Goal: Task Accomplishment & Management: Manage account settings

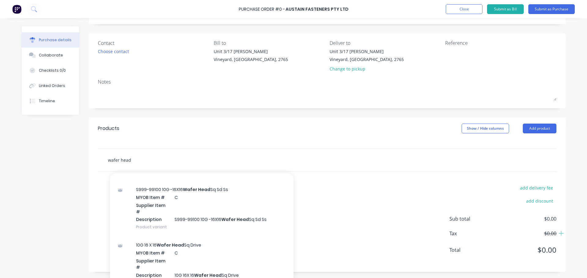
scroll to position [12, 0]
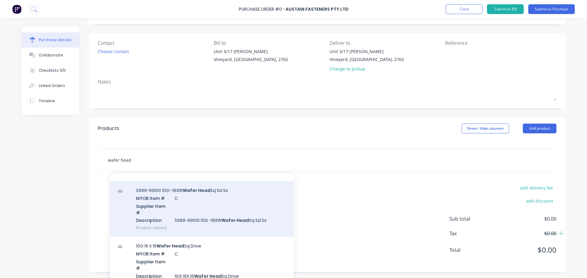
type input "wafer head"
click at [156, 206] on div "S999-99100 10G -16X16 Wafer Head Sq Sd Ss MYOB Item # C Supplier Item # Descrip…" at bounding box center [201, 210] width 183 height 56
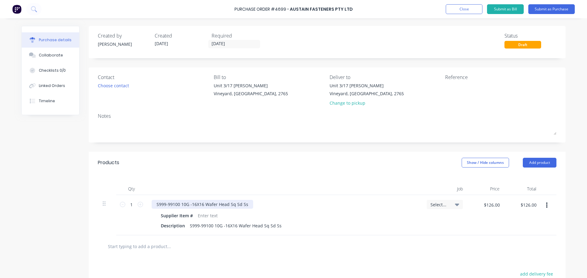
click at [178, 205] on div "S999-99100 10G -16X16 Wafer Head Sq Sd Ss" at bounding box center [202, 204] width 101 height 9
click at [133, 204] on input "1" at bounding box center [131, 204] width 12 height 9
click at [483, 203] on input "$126.00" at bounding box center [491, 205] width 23 height 10
type input "$170.00"
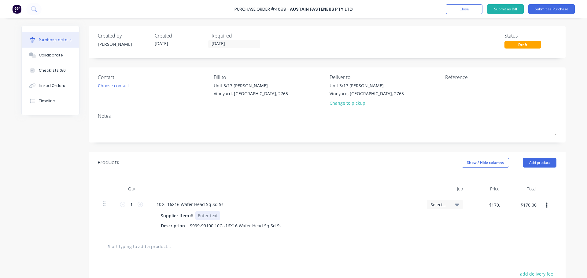
click at [414, 218] on div "Supplier Item # Description S999-99100 10G -16X16 Wafer Head Sq Sd Ss" at bounding box center [284, 221] width 265 height 19
click at [221, 205] on div "10G -16X16 Wafer Head Sq Sd Ss" at bounding box center [190, 204] width 77 height 9
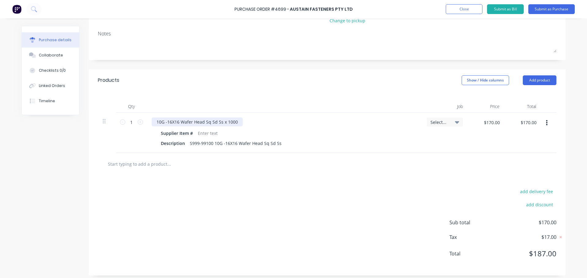
scroll to position [86, 0]
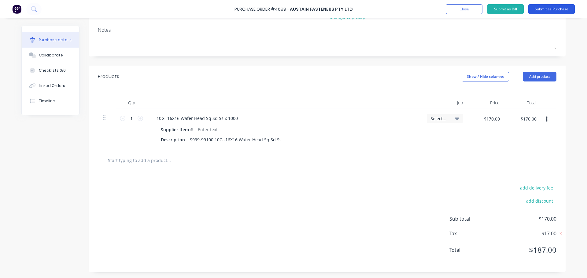
click at [545, 9] on button "Submit as Purchase" at bounding box center [551, 9] width 46 height 10
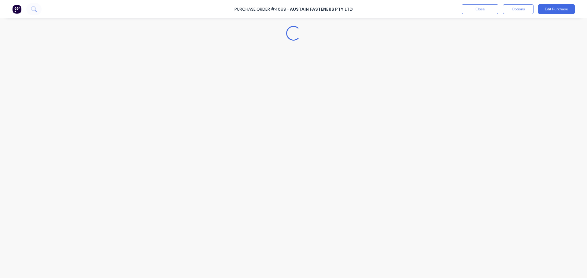
scroll to position [0, 0]
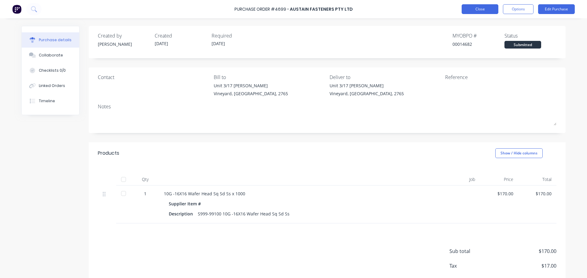
click at [479, 8] on button "Close" at bounding box center [480, 9] width 37 height 10
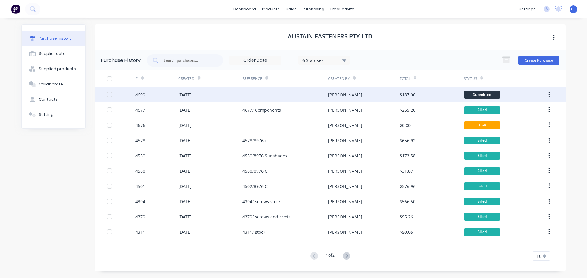
click at [547, 93] on button "button" at bounding box center [549, 94] width 14 height 11
click at [551, 94] on button "button" at bounding box center [549, 94] width 14 height 11
click at [190, 96] on div "[DATE]" at bounding box center [184, 95] width 13 height 6
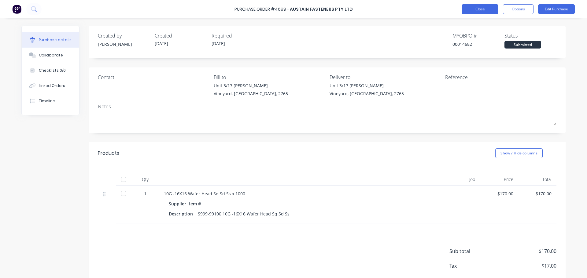
click at [475, 14] on div "Purchase Order #4699 - Austain Fasteners Pty Ltd Close Options Edit Purchase" at bounding box center [293, 9] width 587 height 18
click at [477, 11] on button "Close" at bounding box center [480, 9] width 37 height 10
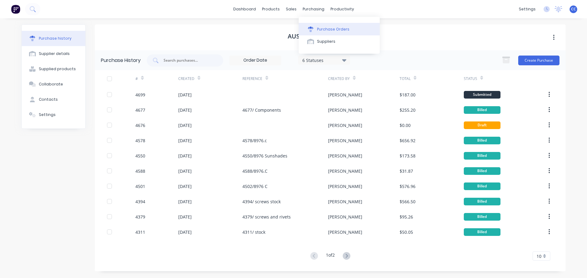
click at [322, 28] on div "Purchase Orders" at bounding box center [333, 30] width 32 height 6
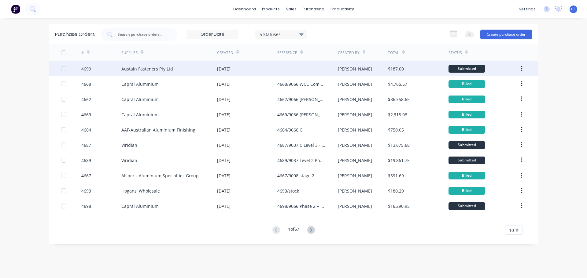
click at [521, 66] on icon "button" at bounding box center [522, 68] width 2 height 7
click at [140, 66] on div "Austain Fasteners Pty Ltd" at bounding box center [147, 69] width 52 height 6
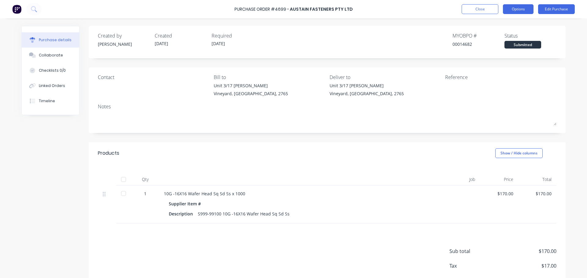
click at [515, 9] on button "Options" at bounding box center [518, 9] width 31 height 10
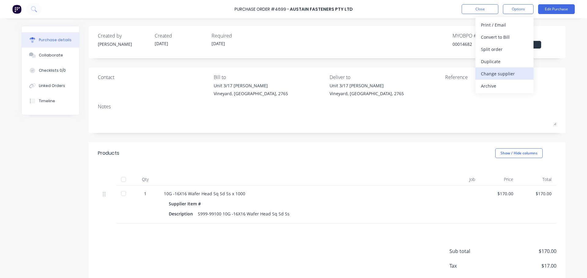
click at [491, 71] on div "Change supplier" at bounding box center [504, 73] width 47 height 9
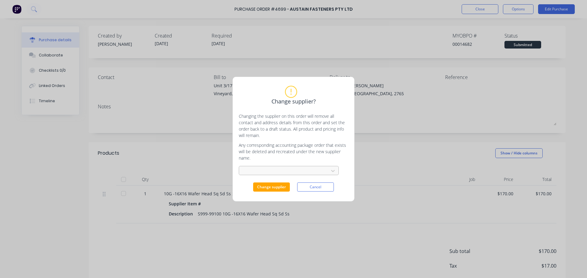
click at [322, 172] on div at bounding box center [285, 171] width 82 height 8
click at [308, 169] on div at bounding box center [285, 171] width 82 height 8
type input "[PERSON_NAME]"
click at [266, 187] on div "Yousta" at bounding box center [289, 184] width 100 height 11
click at [266, 187] on button "Change supplier" at bounding box center [271, 187] width 37 height 9
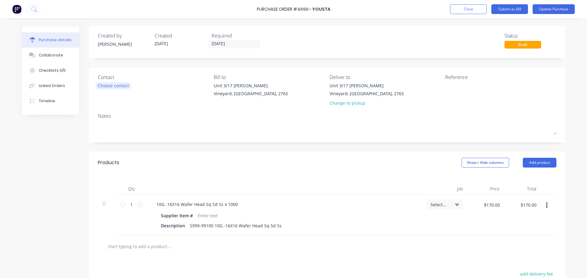
click at [113, 86] on div "Choose contact" at bounding box center [113, 86] width 31 height 6
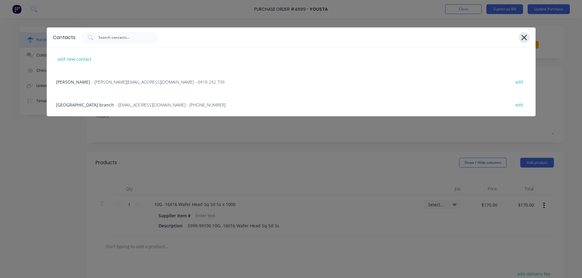
click at [527, 34] on icon at bounding box center [524, 37] width 6 height 9
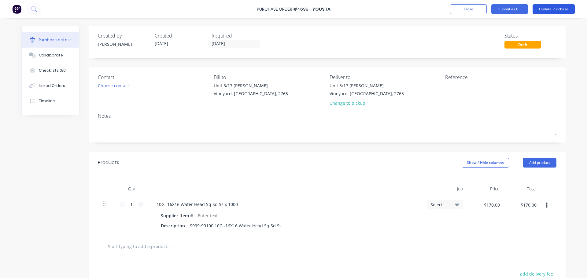
click at [552, 11] on button "Update Purchase" at bounding box center [554, 9] width 42 height 10
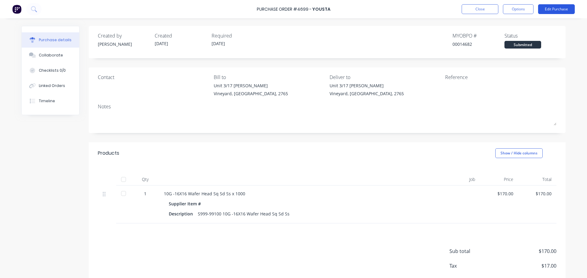
click at [556, 10] on button "Edit Purchase" at bounding box center [556, 9] width 37 height 10
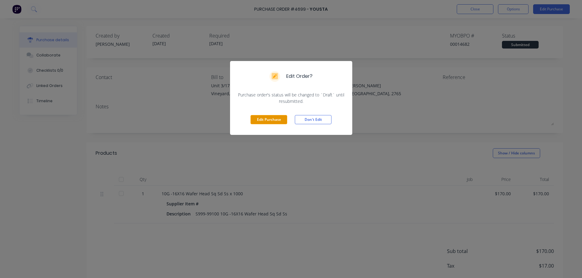
click at [268, 121] on button "Edit Purchase" at bounding box center [269, 119] width 37 height 9
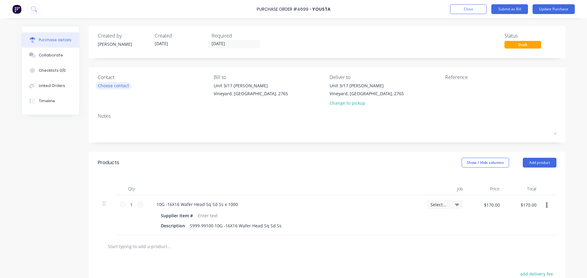
click at [108, 87] on div "Choose contact" at bounding box center [113, 86] width 31 height 6
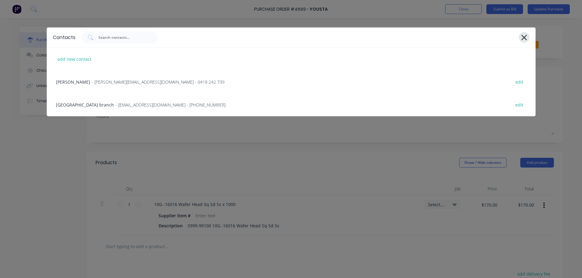
click at [524, 37] on icon at bounding box center [524, 38] width 6 height 6
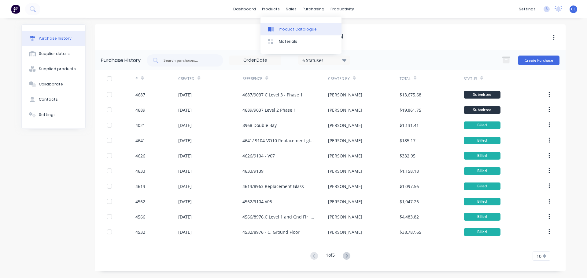
click at [288, 30] on div "Product Catalogue" at bounding box center [298, 30] width 38 height 6
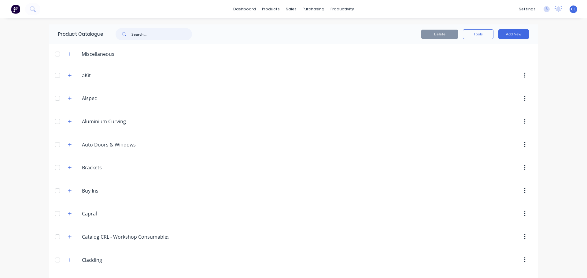
click at [132, 35] on input "text" at bounding box center [161, 34] width 61 height 12
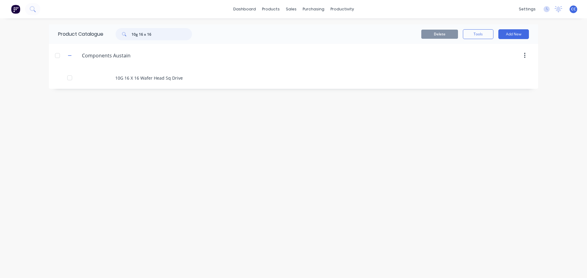
type input "10g 16 x 16"
drag, startPoint x: 158, startPoint y: 35, endPoint x: 124, endPoint y: 31, distance: 34.2
click at [124, 31] on div "10g 16 x 16" at bounding box center [154, 34] width 76 height 12
type input "s"
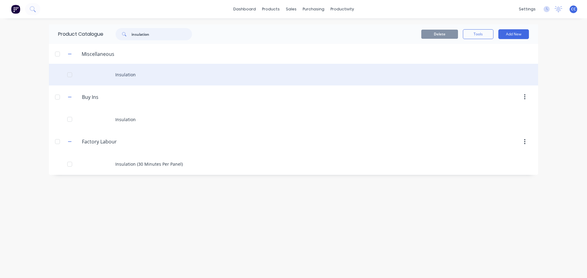
type input "insulation"
click at [122, 75] on div "Insulation" at bounding box center [293, 75] width 489 height 22
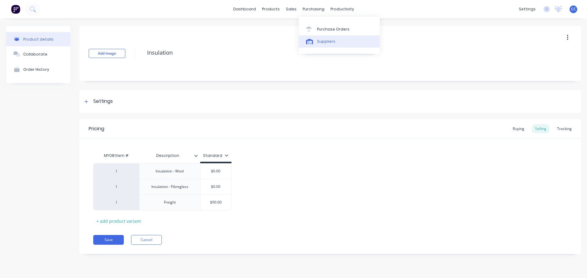
click at [325, 41] on div "Suppliers" at bounding box center [326, 42] width 18 height 6
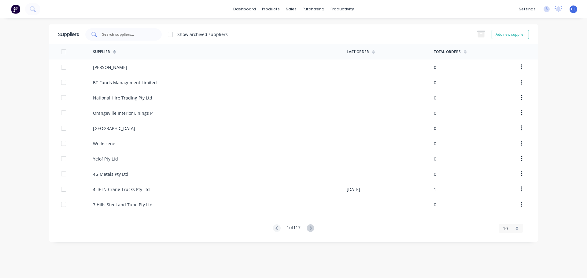
click at [115, 37] on input "text" at bounding box center [126, 34] width 51 height 6
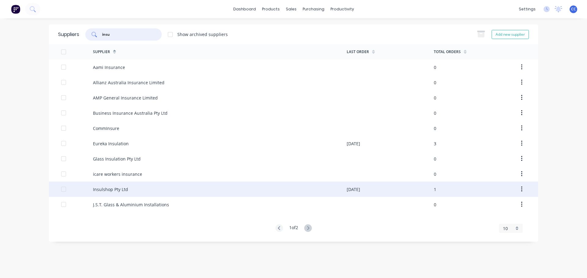
type input "insu"
click at [107, 192] on div "Insulshop Pty Ltd" at bounding box center [110, 189] width 35 height 6
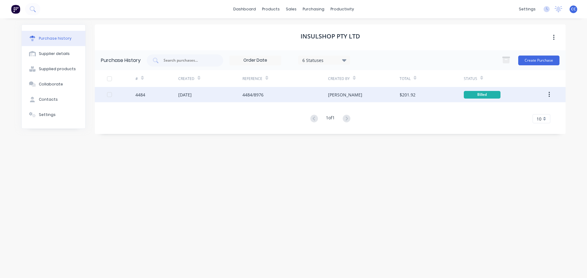
click at [550, 94] on button "button" at bounding box center [549, 94] width 14 height 11
click at [513, 121] on div "Duplicate" at bounding box center [527, 123] width 47 height 9
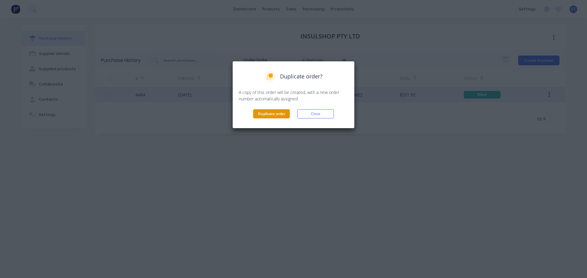
click at [268, 109] on button "Duplicate order" at bounding box center [271, 113] width 37 height 9
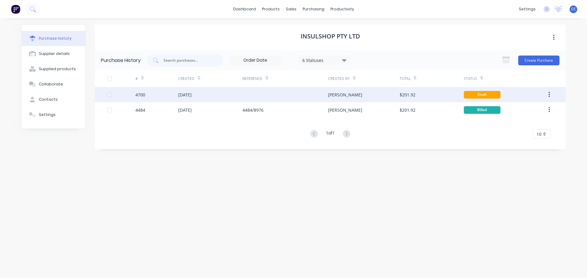
click at [192, 94] on div "[DATE]" at bounding box center [184, 95] width 13 height 6
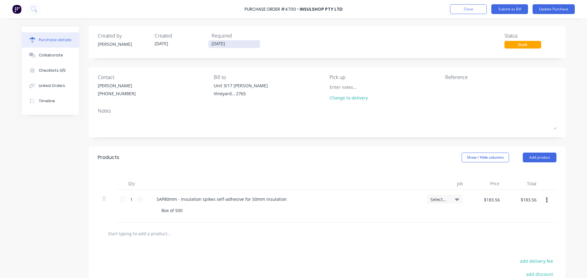
click at [230, 45] on input "[DATE]" at bounding box center [233, 44] width 51 height 8
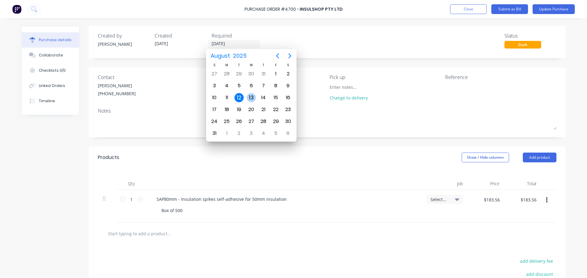
click at [250, 96] on div "13" at bounding box center [251, 97] width 9 height 9
type input "13/08/25"
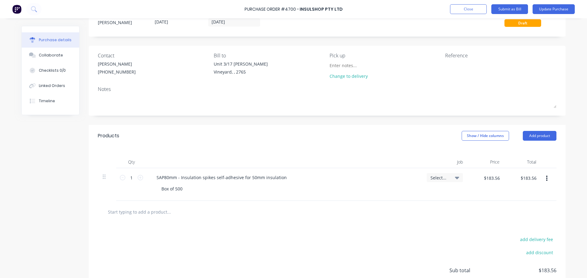
scroll to position [20, 0]
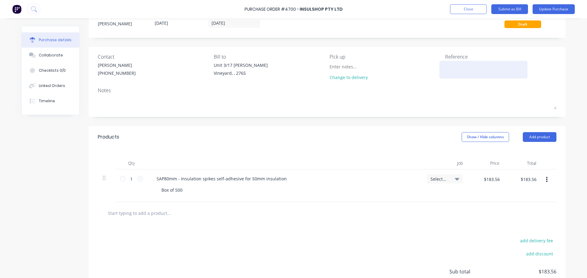
click at [447, 72] on textarea at bounding box center [483, 69] width 76 height 14
type textarea "4700/9066.C"
click at [455, 180] on icon at bounding box center [457, 179] width 4 height 7
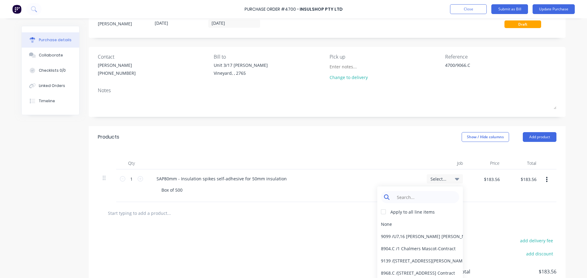
click at [416, 199] on input at bounding box center [424, 197] width 63 height 12
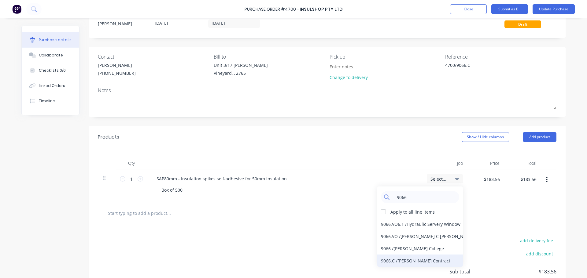
type input "9066"
click at [409, 259] on div "9066.C / William Clarke Contract" at bounding box center [420, 261] width 86 height 12
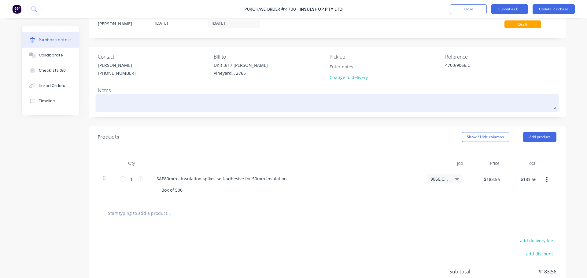
click at [108, 101] on textarea at bounding box center [327, 103] width 459 height 14
click at [98, 101] on textarea "topick up" at bounding box center [327, 103] width 459 height 14
click at [98, 101] on textarea "to pick up" at bounding box center [327, 103] width 459 height 14
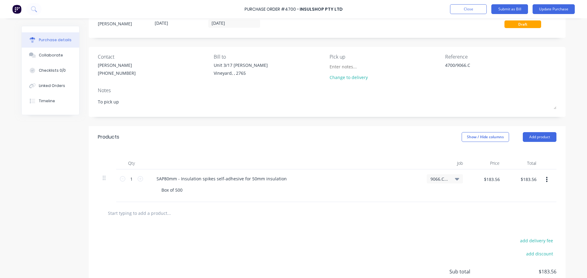
type textarea "To pick up"
click at [138, 179] on icon at bounding box center [141, 179] width 6 height 6
type input "2"
type input "$367.12"
click at [230, 223] on div at bounding box center [327, 213] width 459 height 22
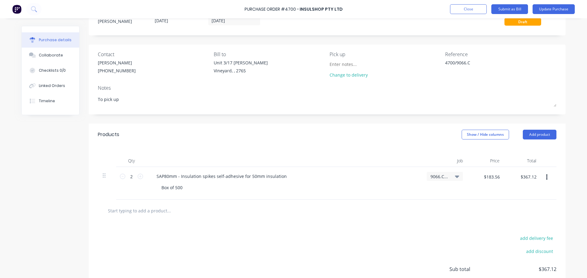
scroll to position [0, 0]
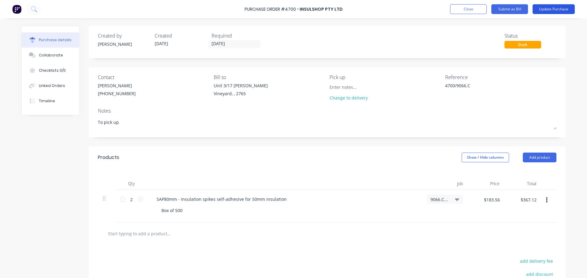
click at [545, 9] on button "Update Purchase" at bounding box center [554, 9] width 42 height 10
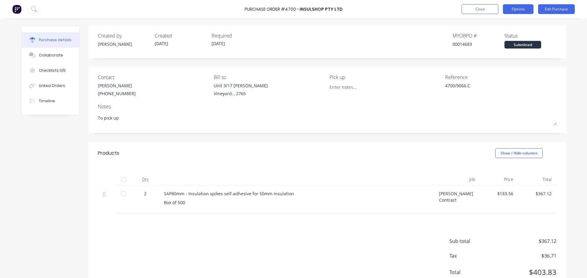
click at [521, 9] on button "Options" at bounding box center [518, 9] width 31 height 10
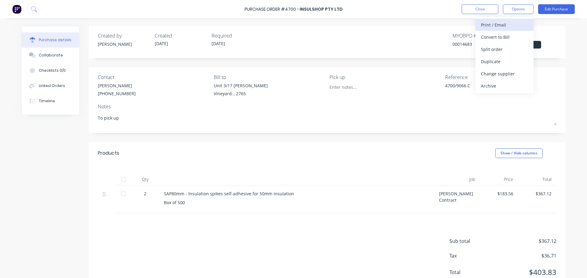
click at [490, 24] on div "Print / Email" at bounding box center [504, 24] width 47 height 9
click at [487, 36] on div "With pricing" at bounding box center [504, 37] width 47 height 9
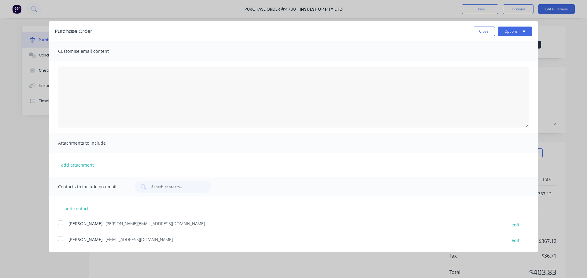
click at [61, 240] on div at bounding box center [60, 239] width 12 height 12
click at [509, 31] on button "Options" at bounding box center [515, 32] width 34 height 10
click at [481, 58] on div "Email" at bounding box center [502, 59] width 47 height 9
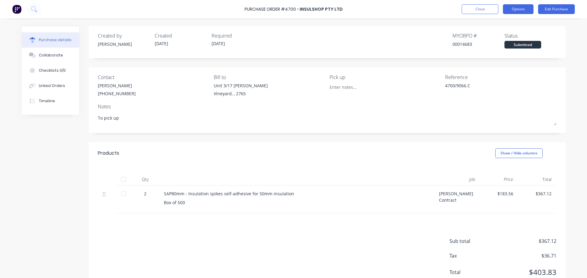
click at [518, 9] on button "Options" at bounding box center [518, 9] width 31 height 10
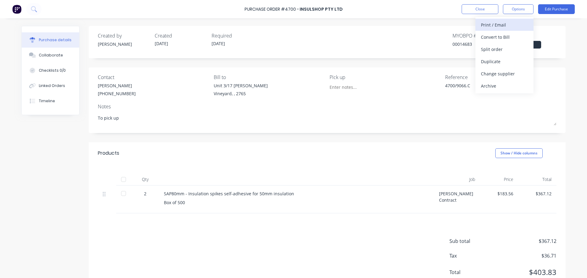
click at [486, 25] on div "Print / Email" at bounding box center [504, 24] width 47 height 9
click at [486, 36] on div "With pricing" at bounding box center [504, 37] width 47 height 9
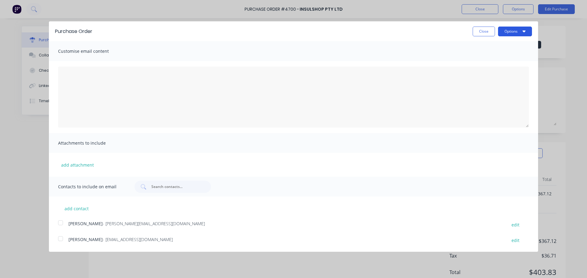
click at [517, 32] on button "Options" at bounding box center [515, 32] width 34 height 10
click at [484, 48] on div "Print" at bounding box center [502, 46] width 47 height 9
click at [487, 28] on button "Close" at bounding box center [484, 32] width 22 height 10
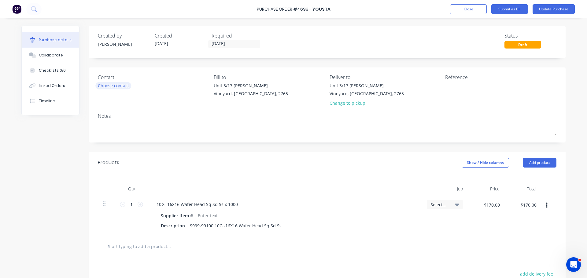
click at [114, 85] on div "Choose contact" at bounding box center [113, 86] width 31 height 6
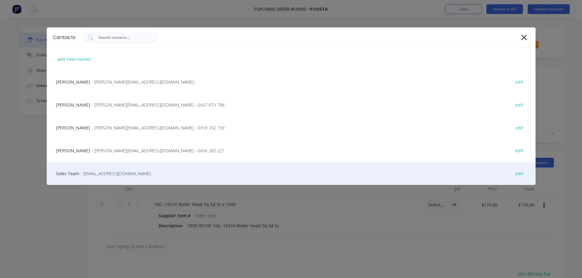
click at [95, 174] on span "- service@yousta.com.au -" at bounding box center [117, 174] width 73 height 6
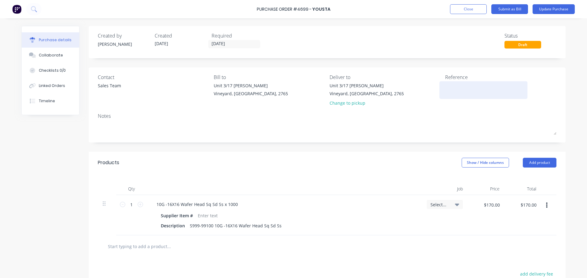
click at [465, 87] on textarea at bounding box center [483, 90] width 76 height 14
type textarea "4699/"
type textarea "x"
click at [460, 86] on textarea "4699/" at bounding box center [483, 90] width 76 height 14
type textarea "4699/9066 C"
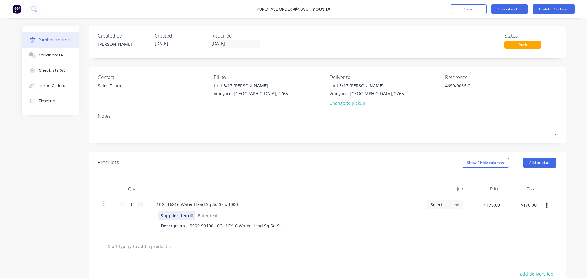
type textarea "x"
click at [190, 216] on div "Supplier Item #" at bounding box center [176, 216] width 37 height 9
click at [233, 44] on input "[DATE]" at bounding box center [233, 44] width 51 height 8
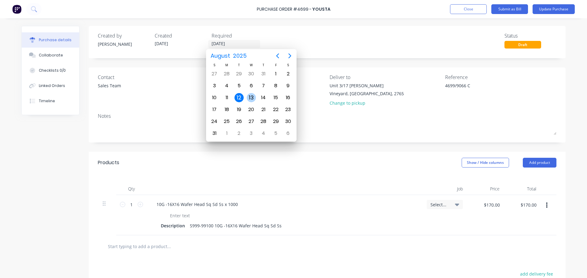
type textarea "x"
click at [252, 95] on div "13" at bounding box center [251, 97] width 9 height 9
type input "13/08/25"
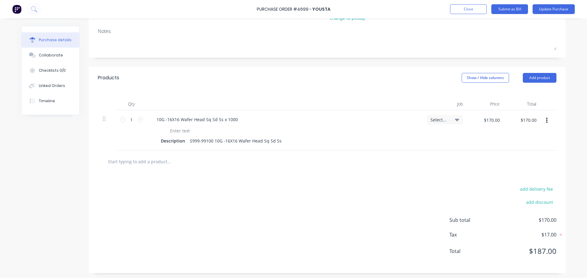
scroll to position [86, 0]
click at [546, 10] on button "Update Purchase" at bounding box center [554, 9] width 42 height 10
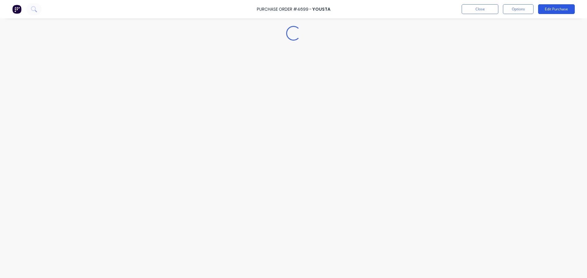
scroll to position [0, 0]
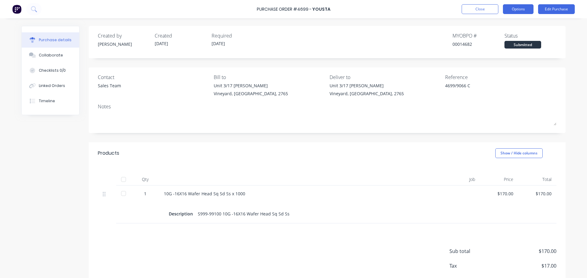
click at [523, 9] on button "Options" at bounding box center [518, 9] width 31 height 10
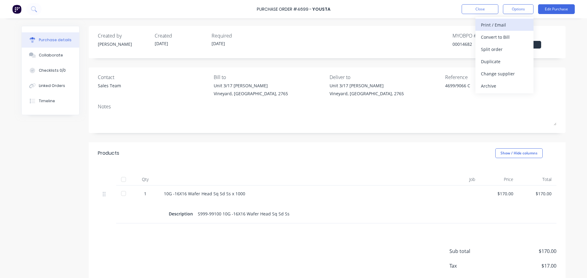
click at [490, 24] on div "Print / Email" at bounding box center [504, 24] width 47 height 9
click at [498, 39] on div "With pricing" at bounding box center [504, 37] width 47 height 9
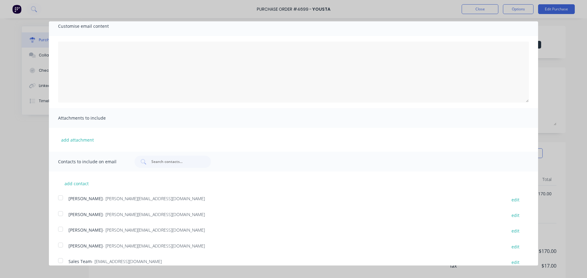
scroll to position [33, 0]
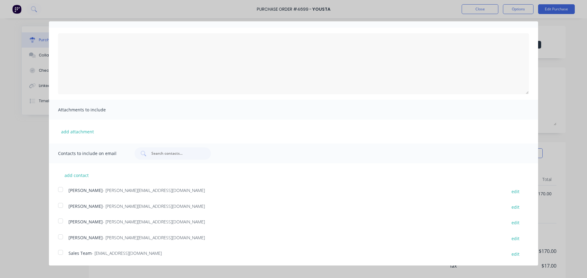
click at [59, 254] on div at bounding box center [60, 253] width 12 height 12
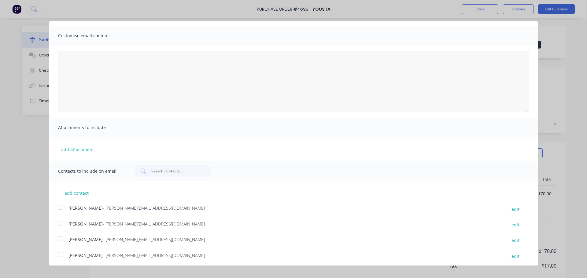
scroll to position [0, 0]
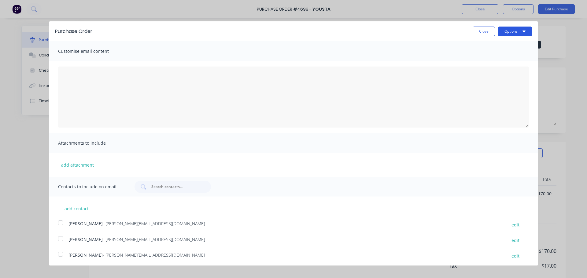
click at [508, 31] on button "Options" at bounding box center [515, 32] width 34 height 10
click at [483, 57] on div "Email" at bounding box center [502, 59] width 47 height 9
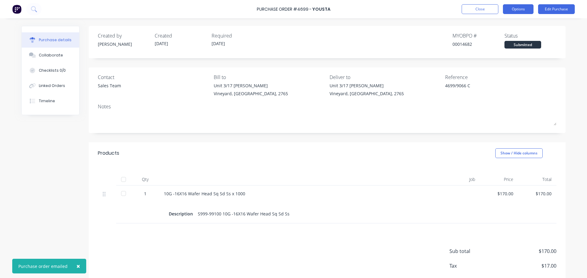
click at [514, 12] on button "Options" at bounding box center [518, 9] width 31 height 10
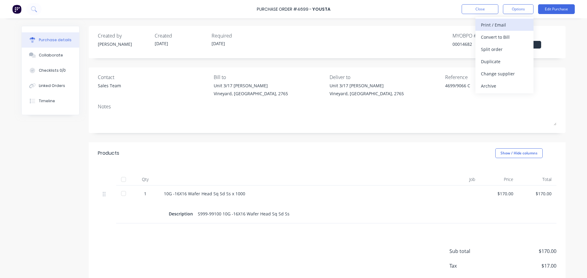
click at [485, 27] on div "Print / Email" at bounding box center [504, 24] width 47 height 9
click at [491, 37] on div "With pricing" at bounding box center [504, 37] width 47 height 9
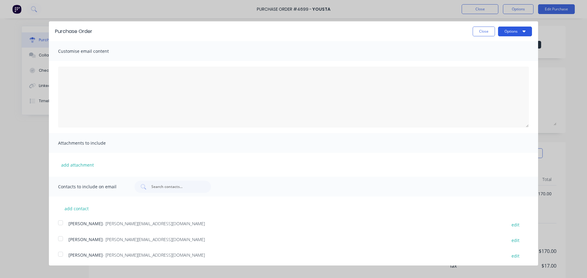
click at [508, 32] on button "Options" at bounding box center [515, 32] width 34 height 10
click at [486, 46] on div "Print" at bounding box center [502, 46] width 47 height 9
click at [477, 30] on button "Close" at bounding box center [484, 32] width 22 height 10
type textarea "x"
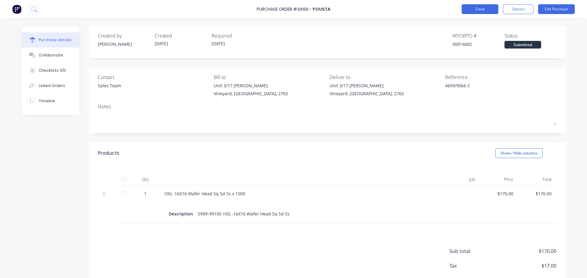
click at [473, 9] on button "Close" at bounding box center [480, 9] width 37 height 10
